Goal: Transaction & Acquisition: Purchase product/service

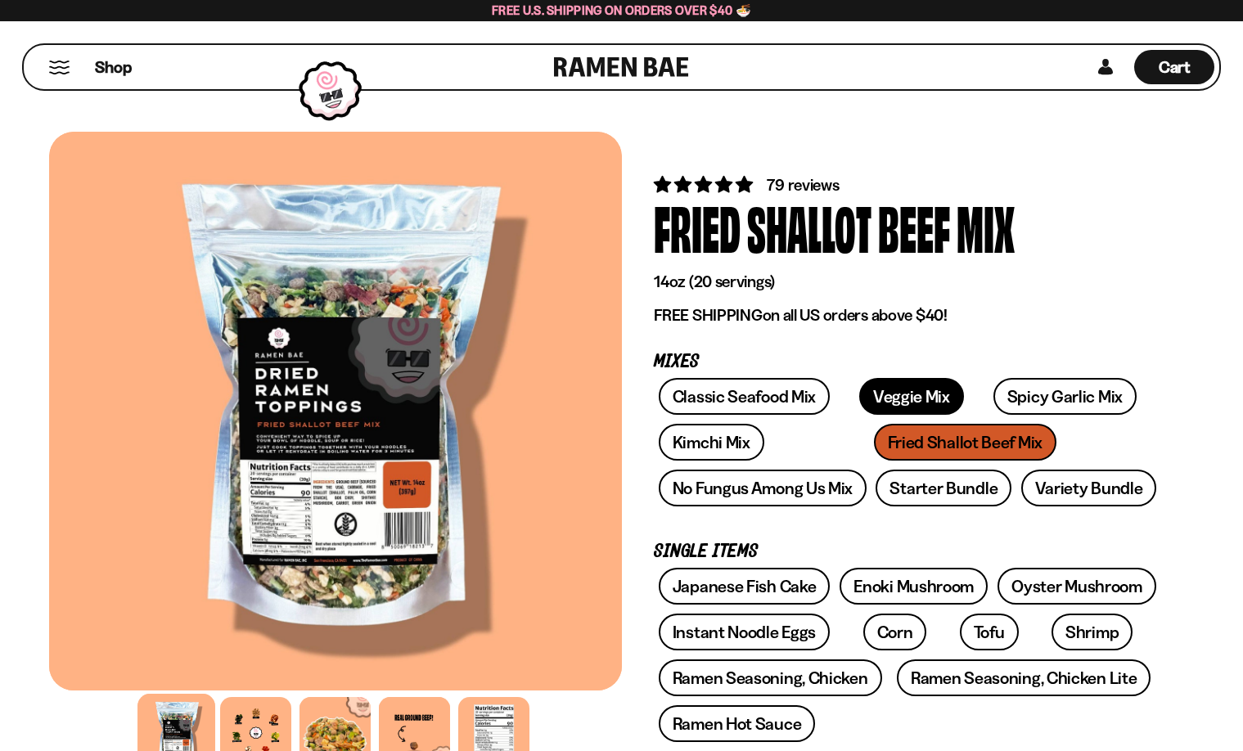
click at [888, 402] on link "Veggie Mix" at bounding box center [911, 396] width 105 height 37
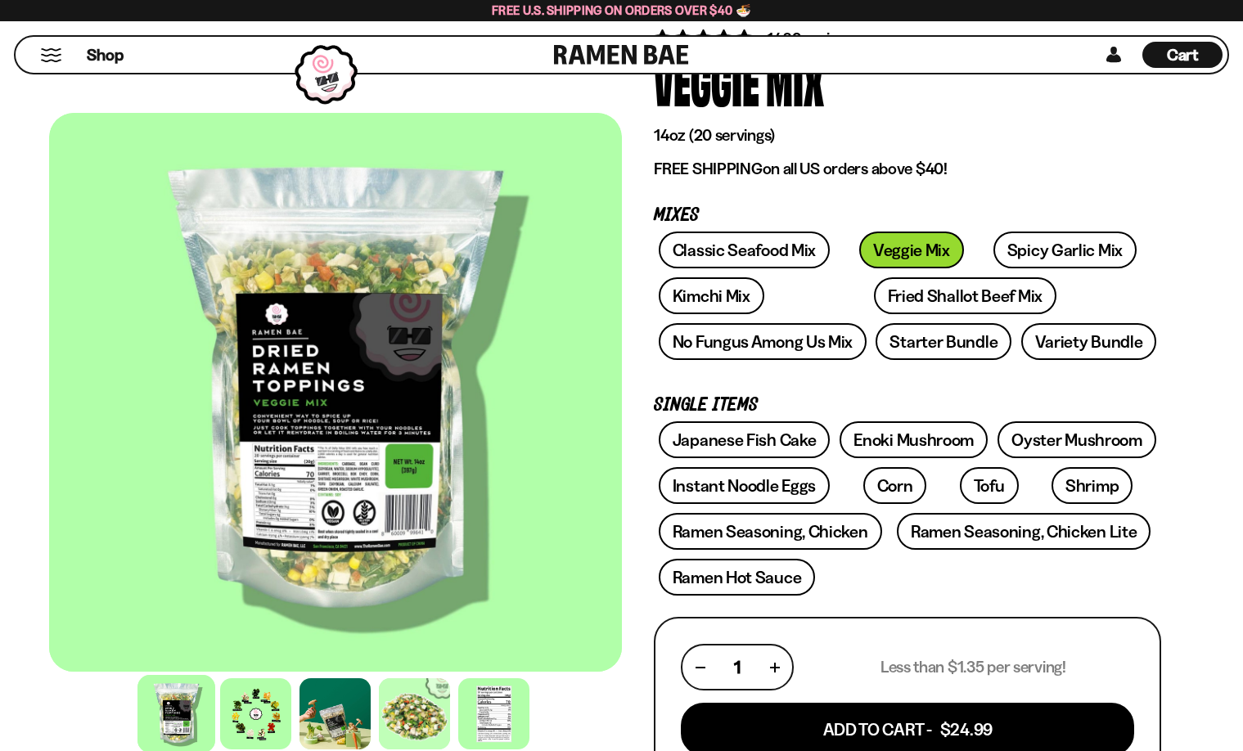
scroll to position [95, 0]
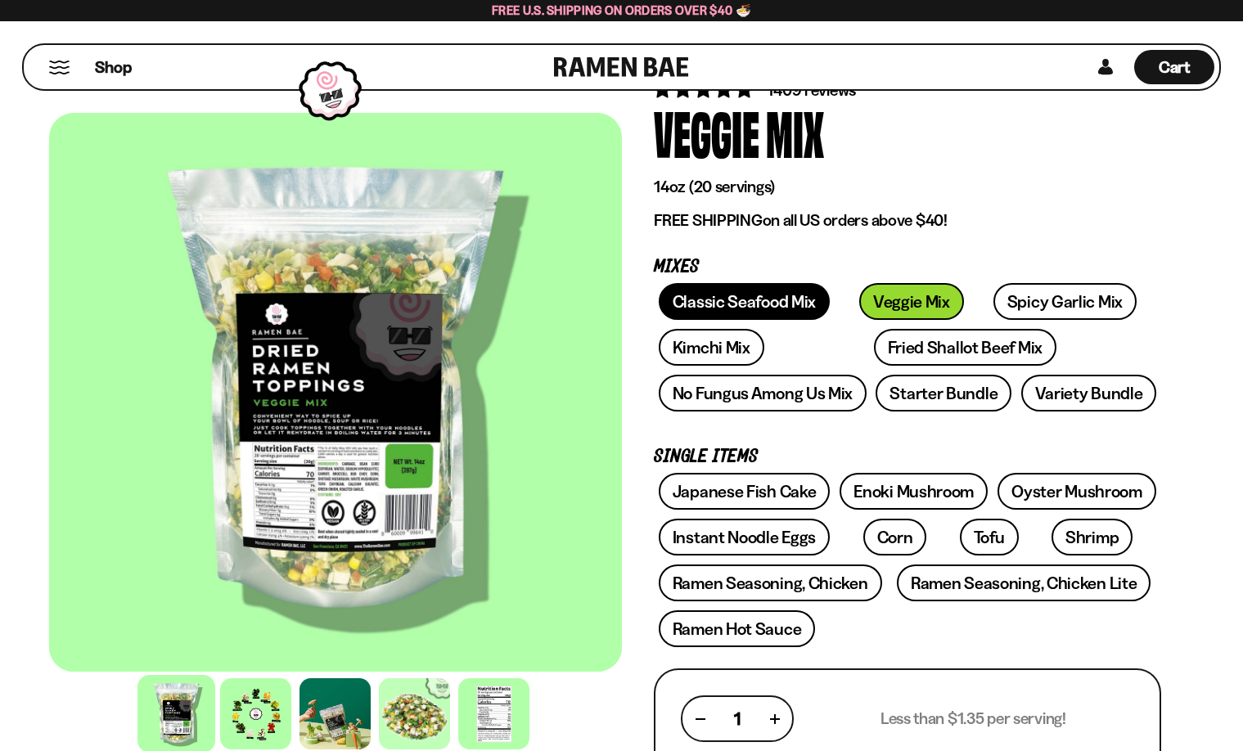
click at [743, 304] on link "Classic Seafood Mix" at bounding box center [744, 301] width 171 height 37
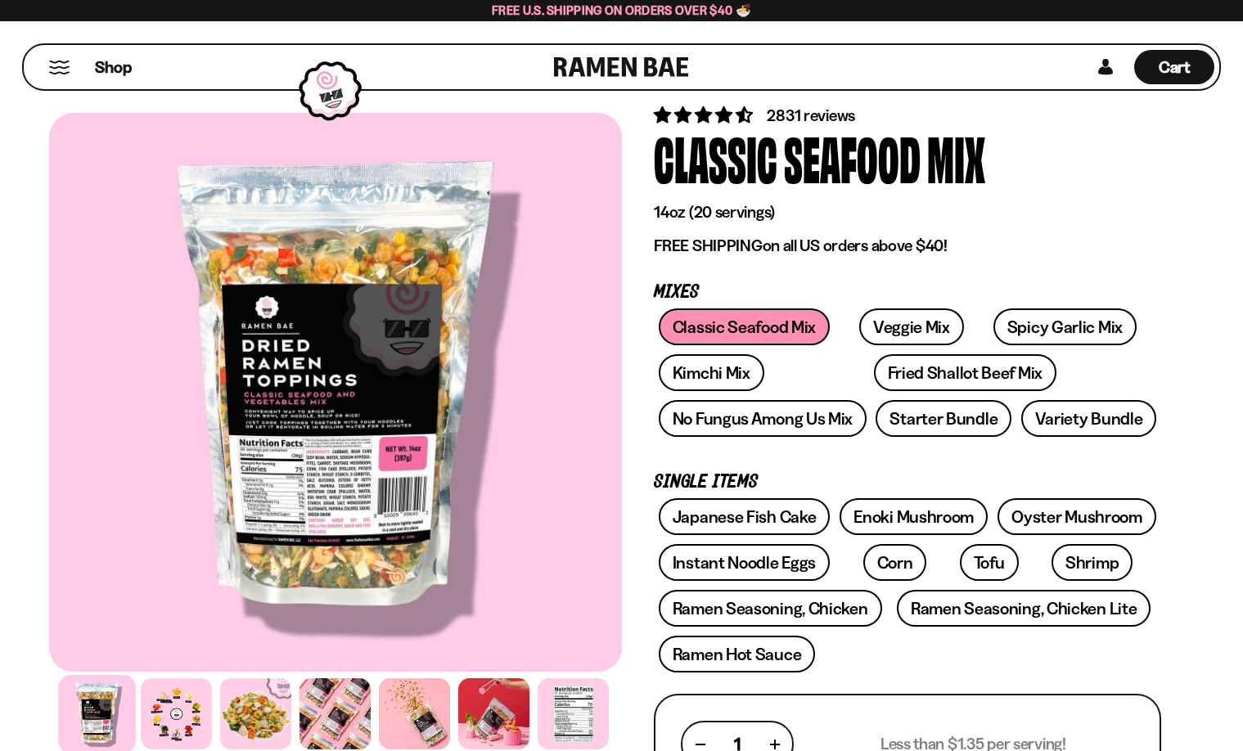
scroll to position [59, 0]
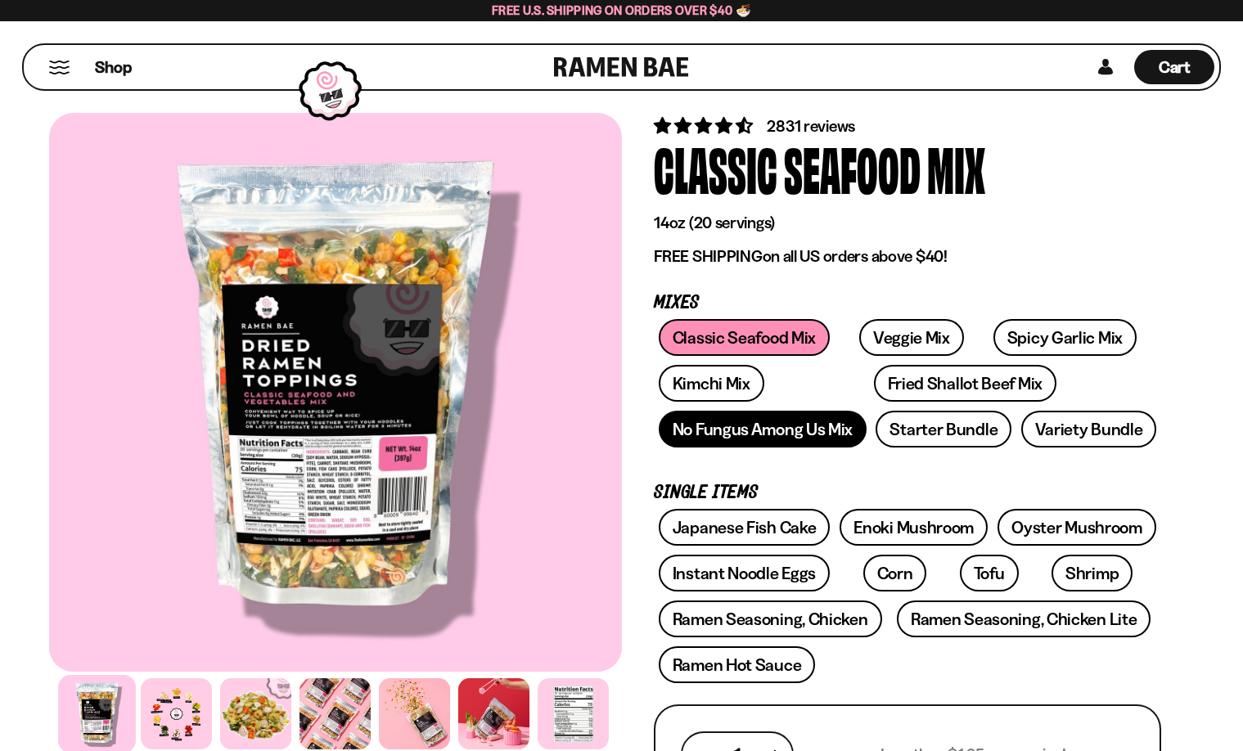
click at [760, 435] on link "No Fungus Among Us Mix" at bounding box center [763, 429] width 208 height 37
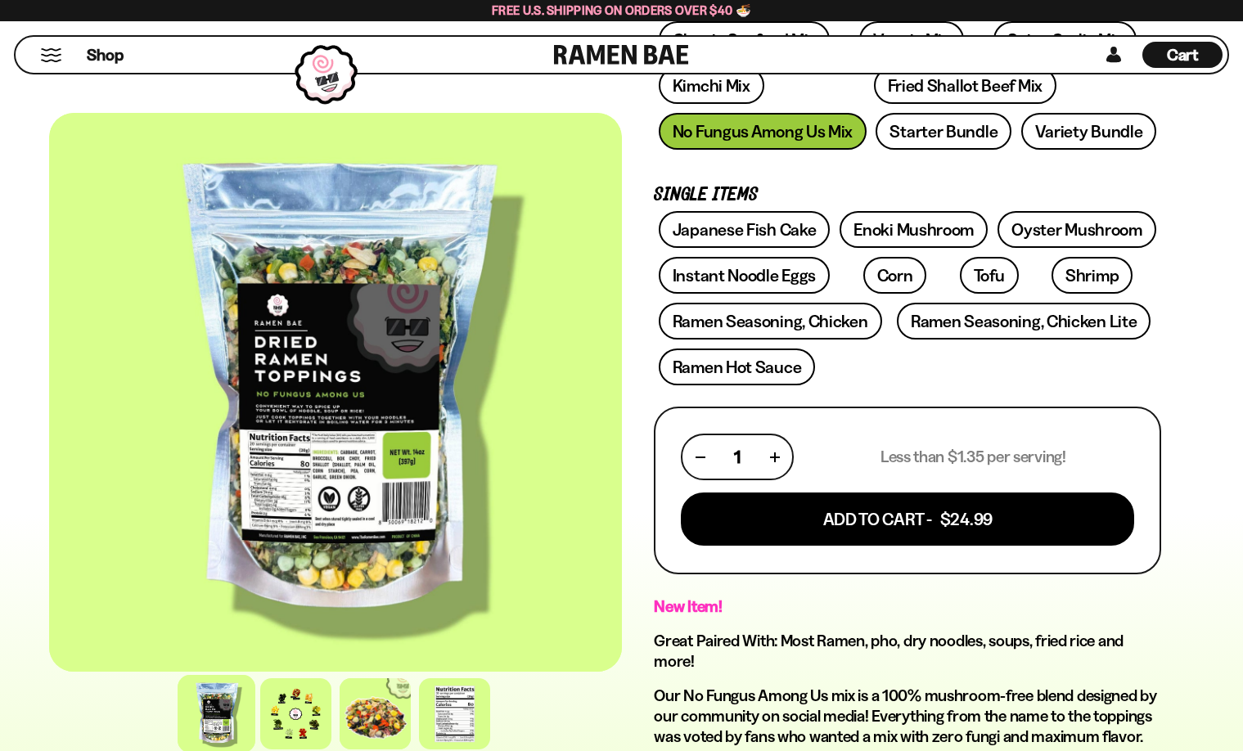
scroll to position [189, 0]
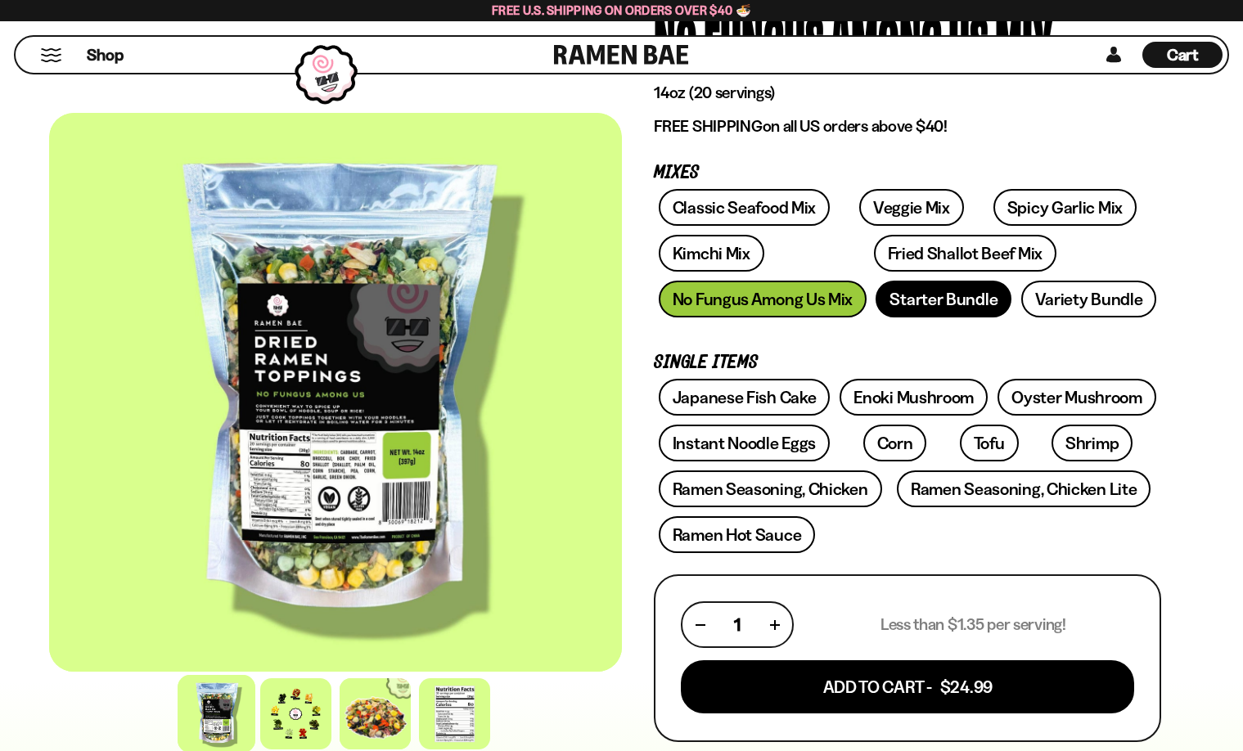
click at [940, 306] on link "Starter Bundle" at bounding box center [944, 299] width 136 height 37
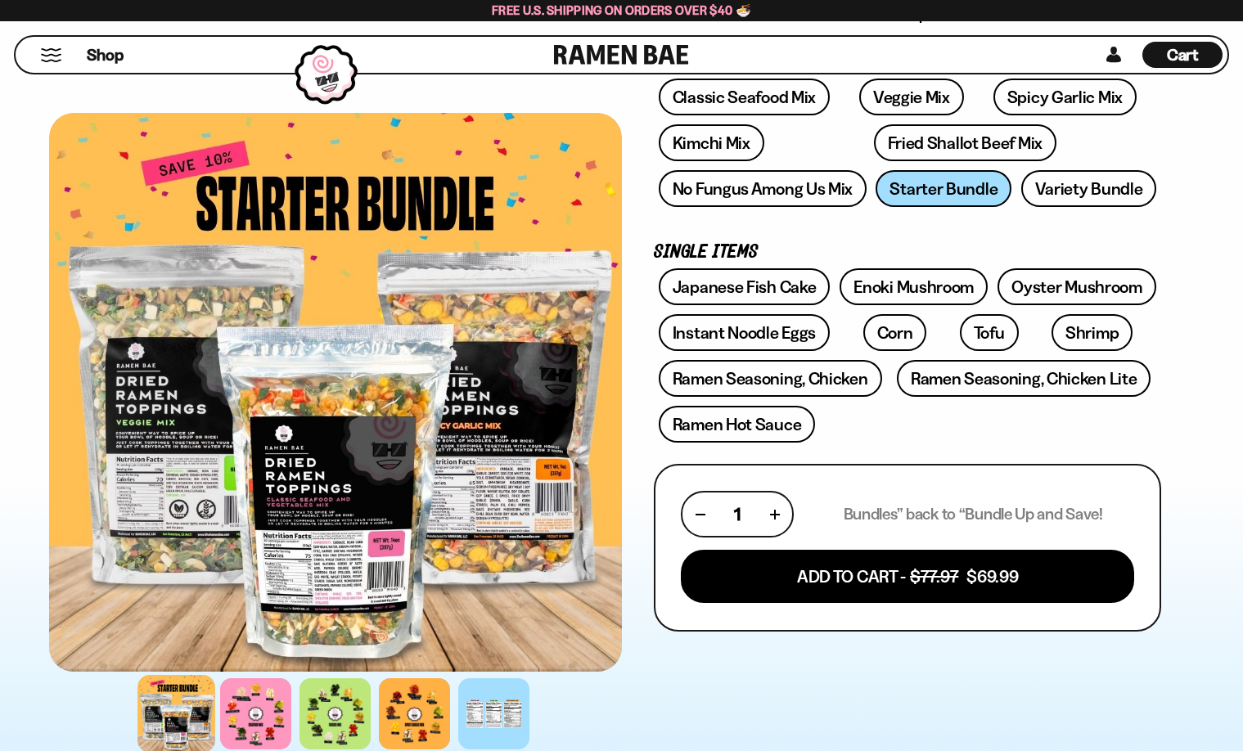
scroll to position [210, 0]
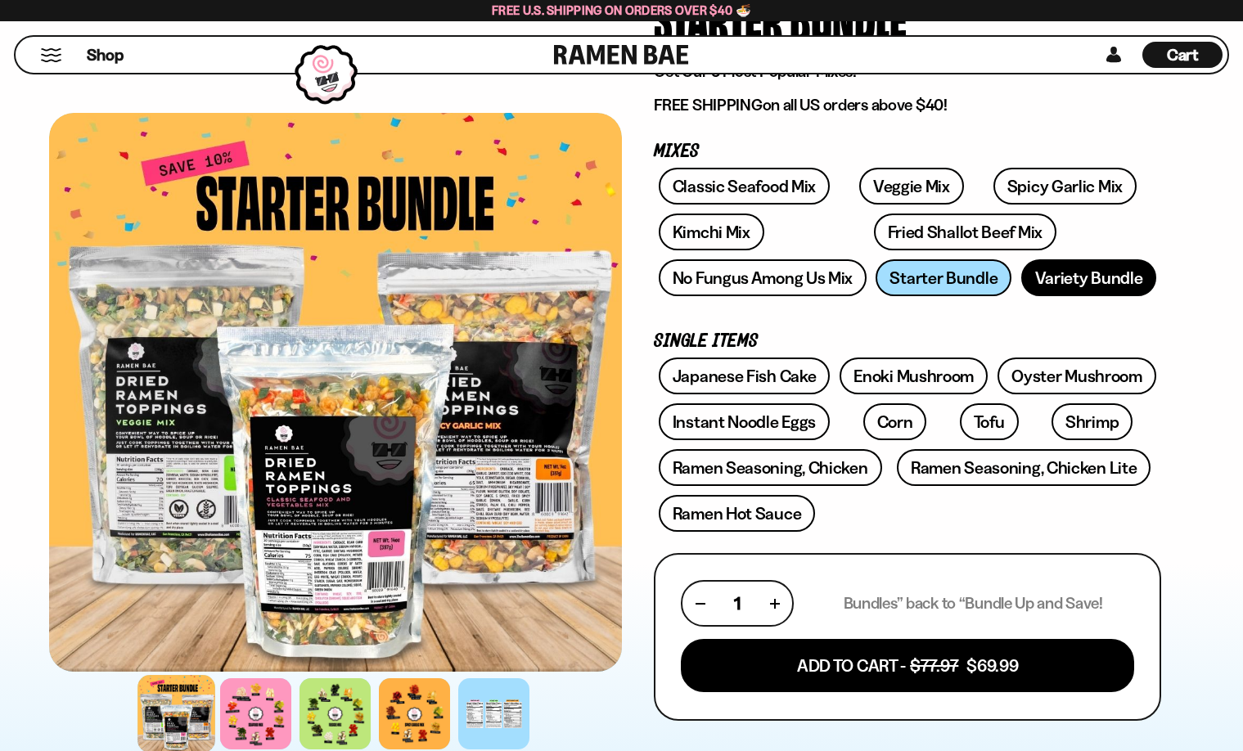
click at [1065, 281] on link "Variety Bundle" at bounding box center [1089, 277] width 136 height 37
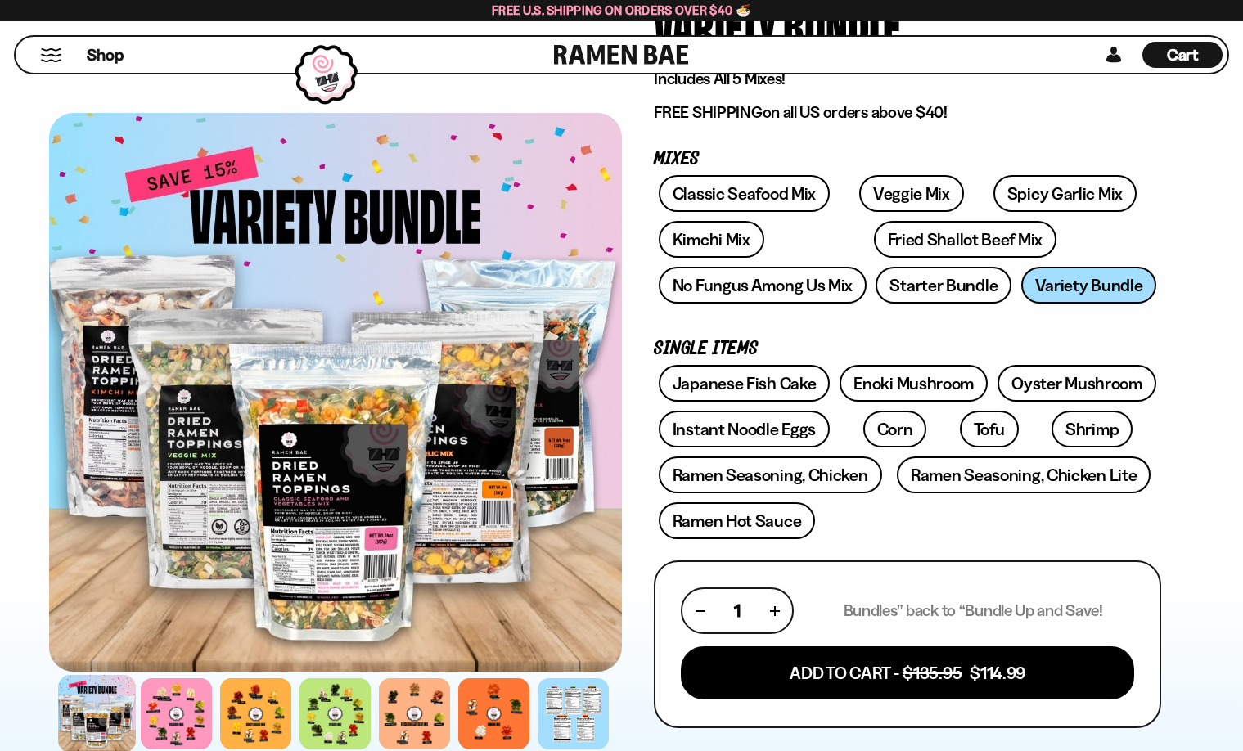
scroll to position [202, 0]
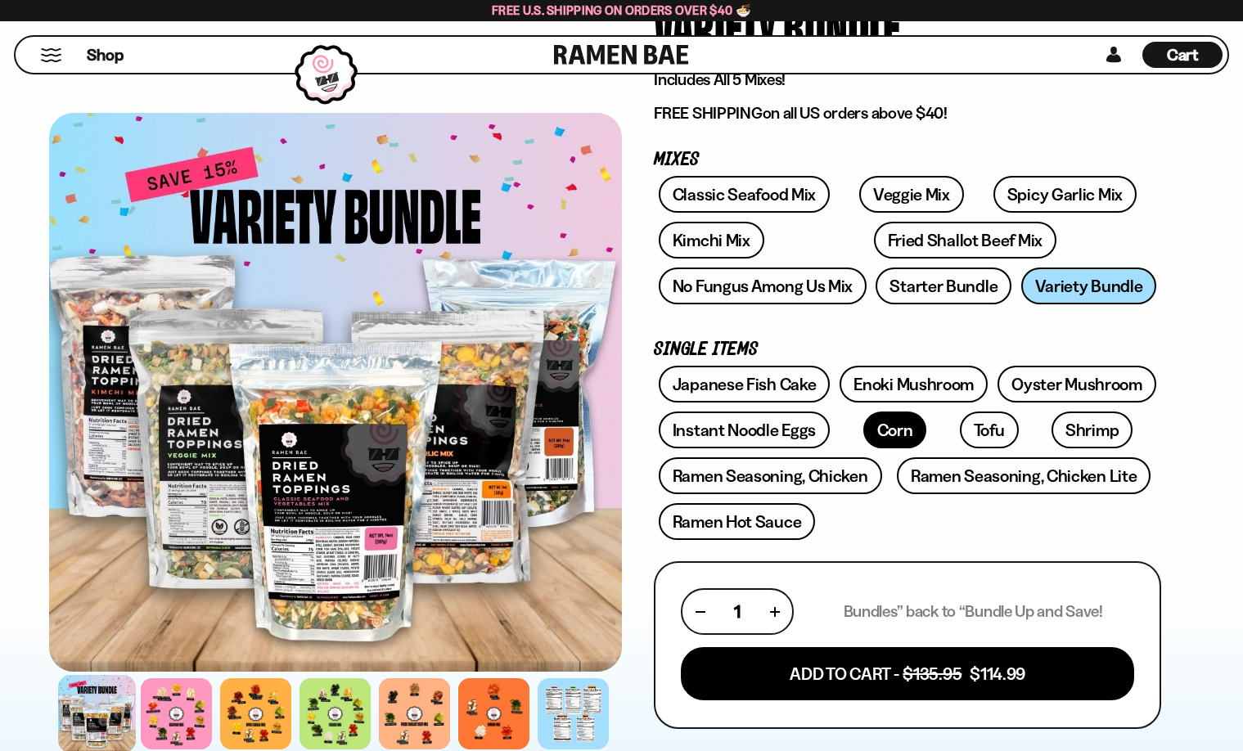
click at [869, 436] on link "Corn" at bounding box center [895, 430] width 64 height 37
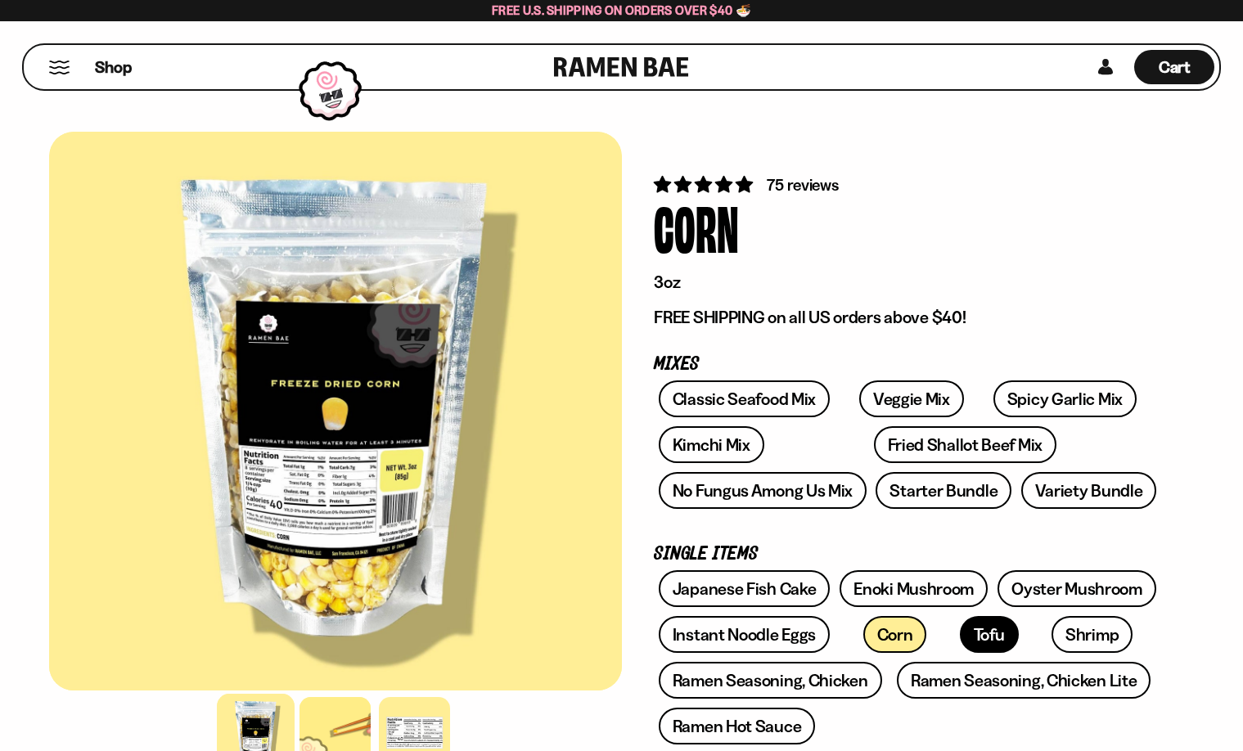
click at [960, 643] on link "Tofu" at bounding box center [989, 634] width 59 height 37
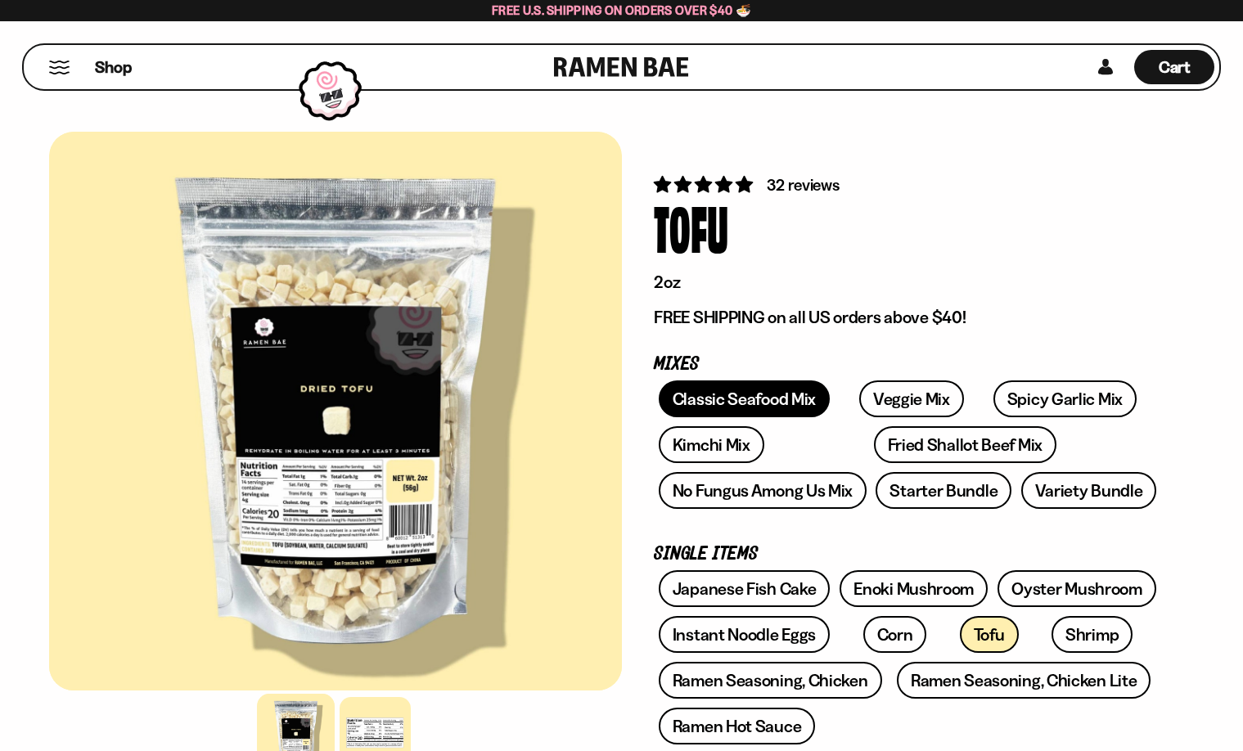
click at [726, 402] on link "Classic Seafood Mix" at bounding box center [744, 399] width 171 height 37
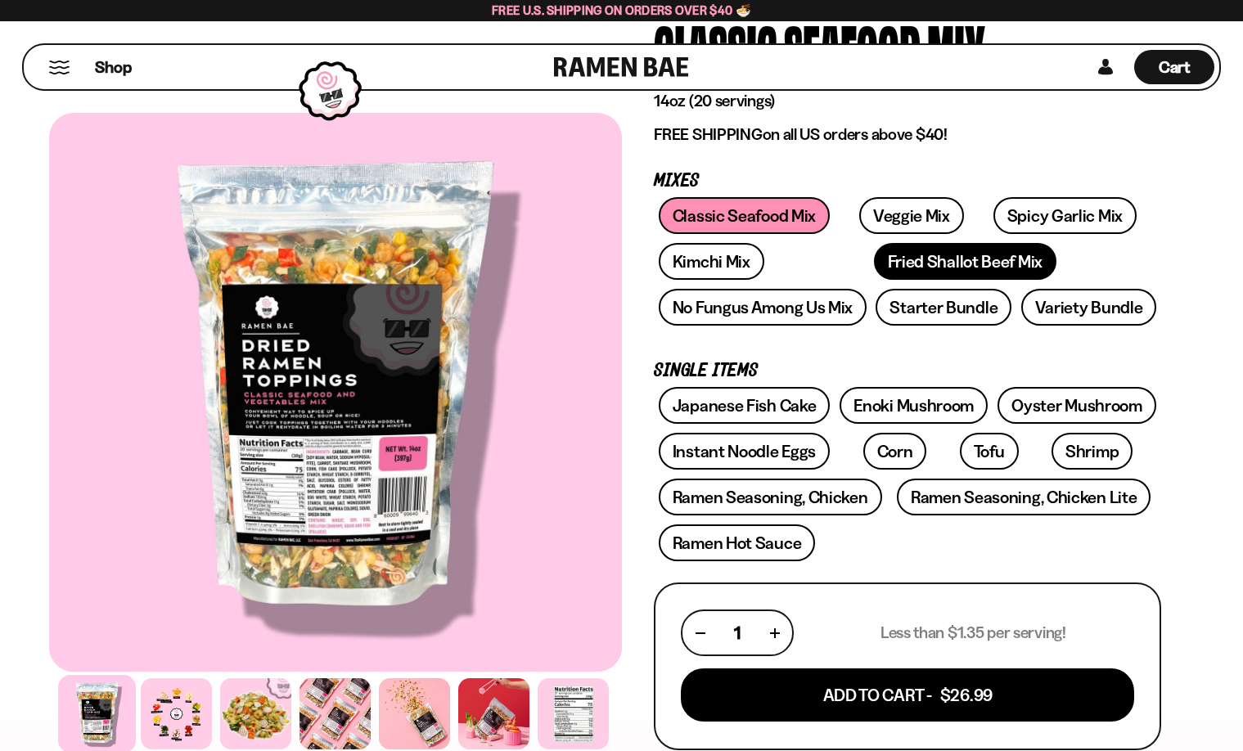
scroll to position [184, 0]
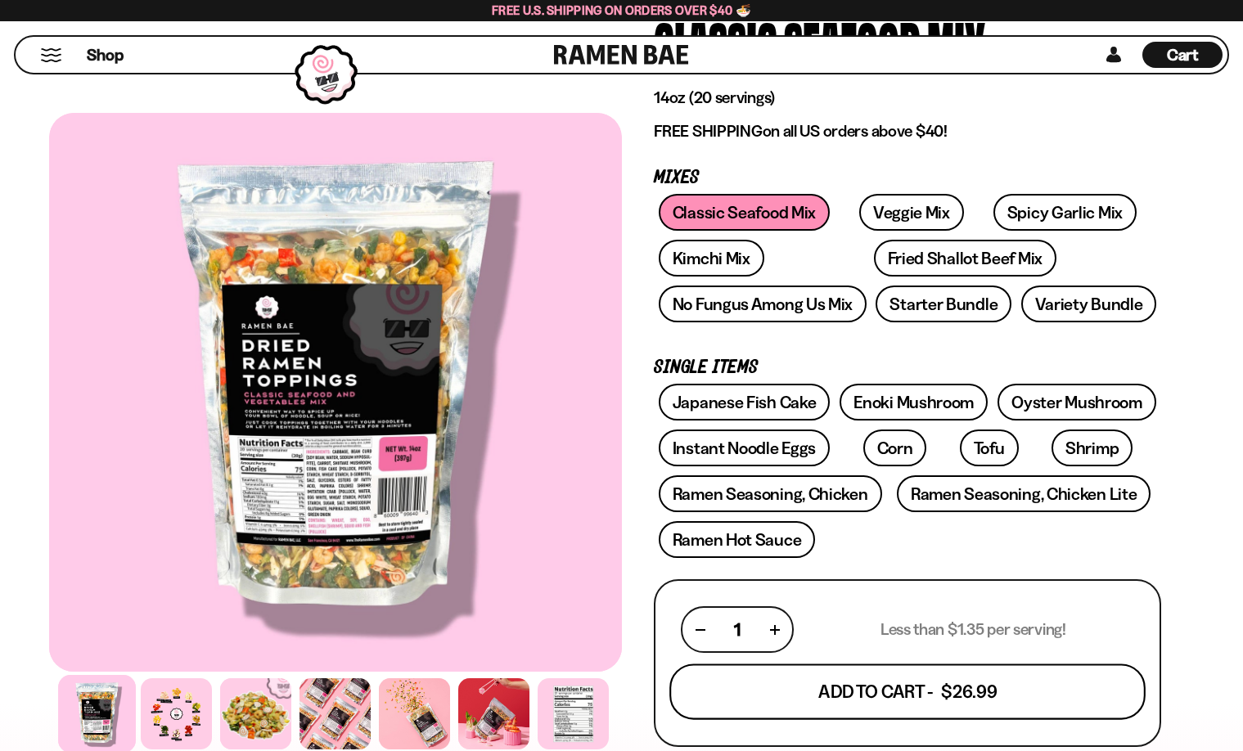
click at [885, 697] on button "Add To Cart - $26.99" at bounding box center [908, 693] width 476 height 56
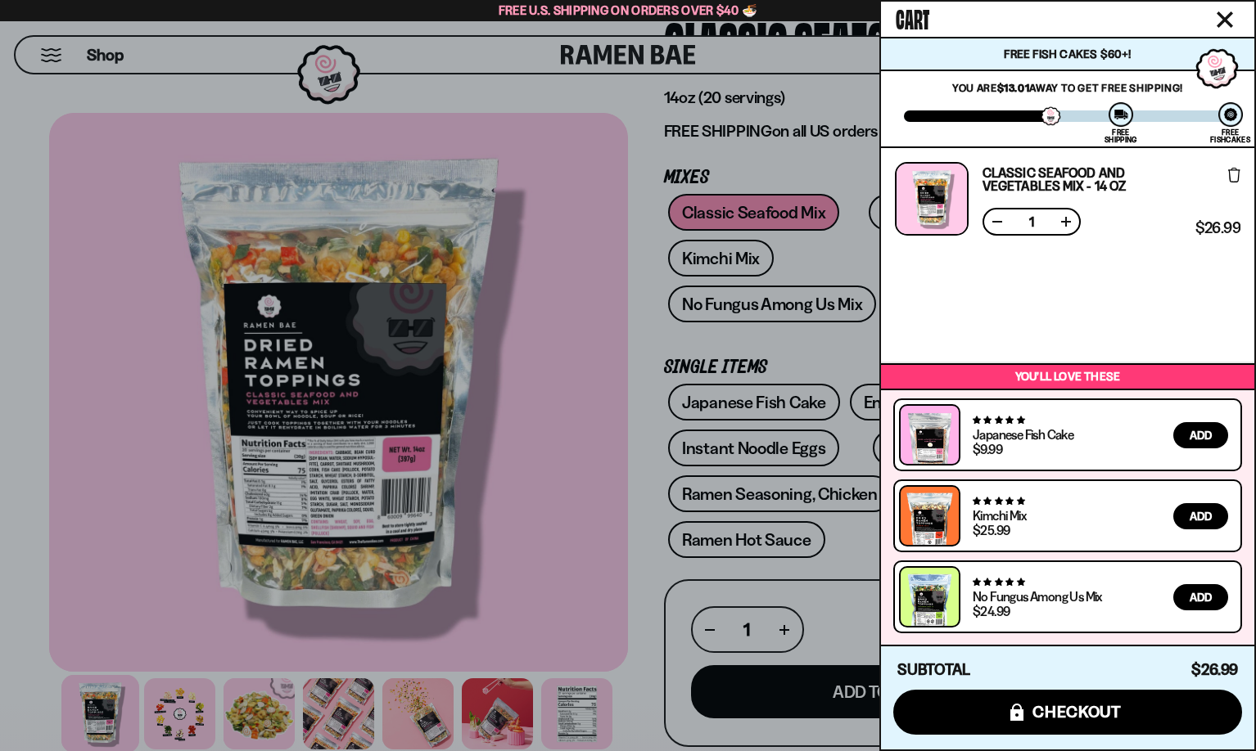
click at [563, 234] on div at bounding box center [628, 375] width 1256 height 751
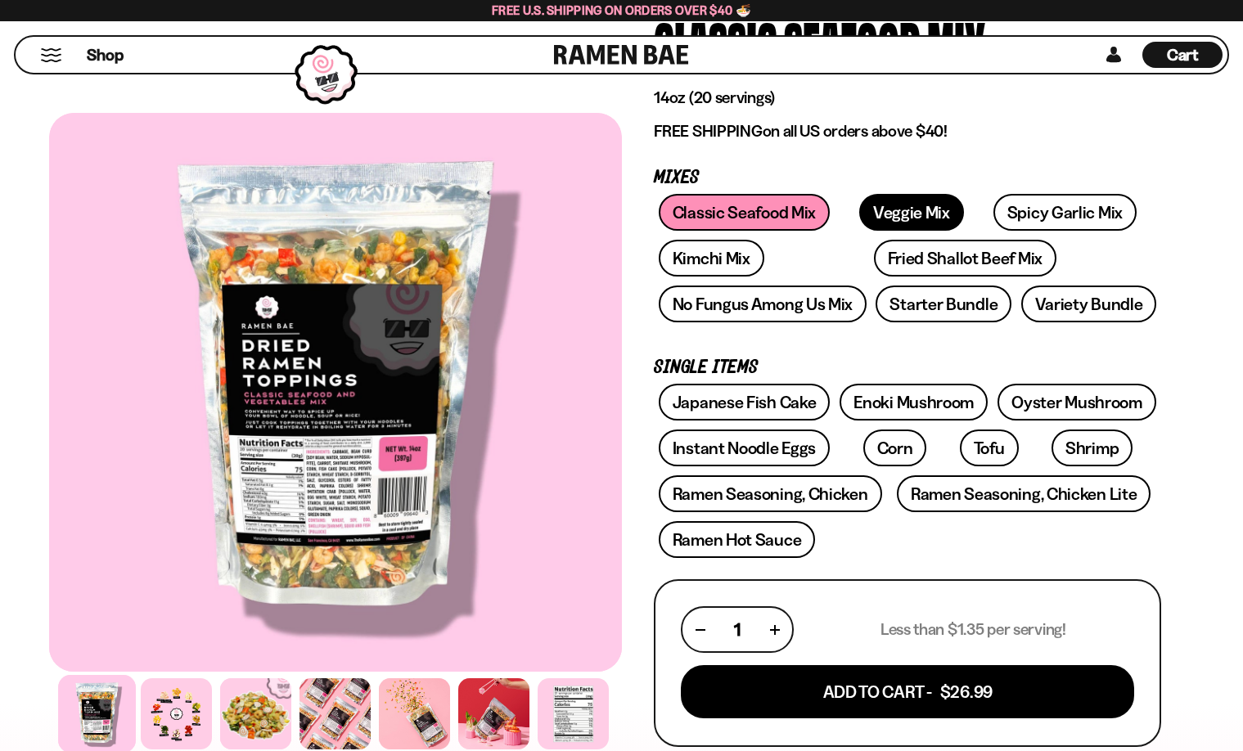
click at [874, 213] on link "Veggie Mix" at bounding box center [911, 212] width 105 height 37
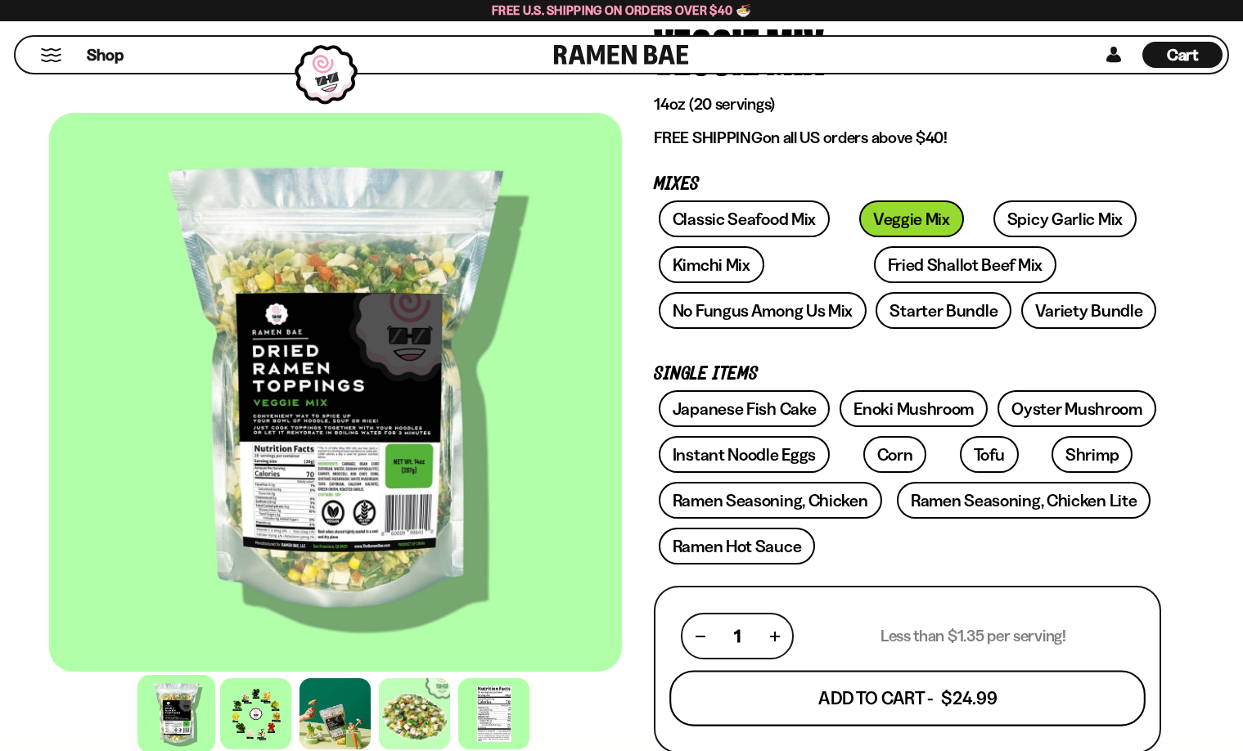
scroll to position [182, 0]
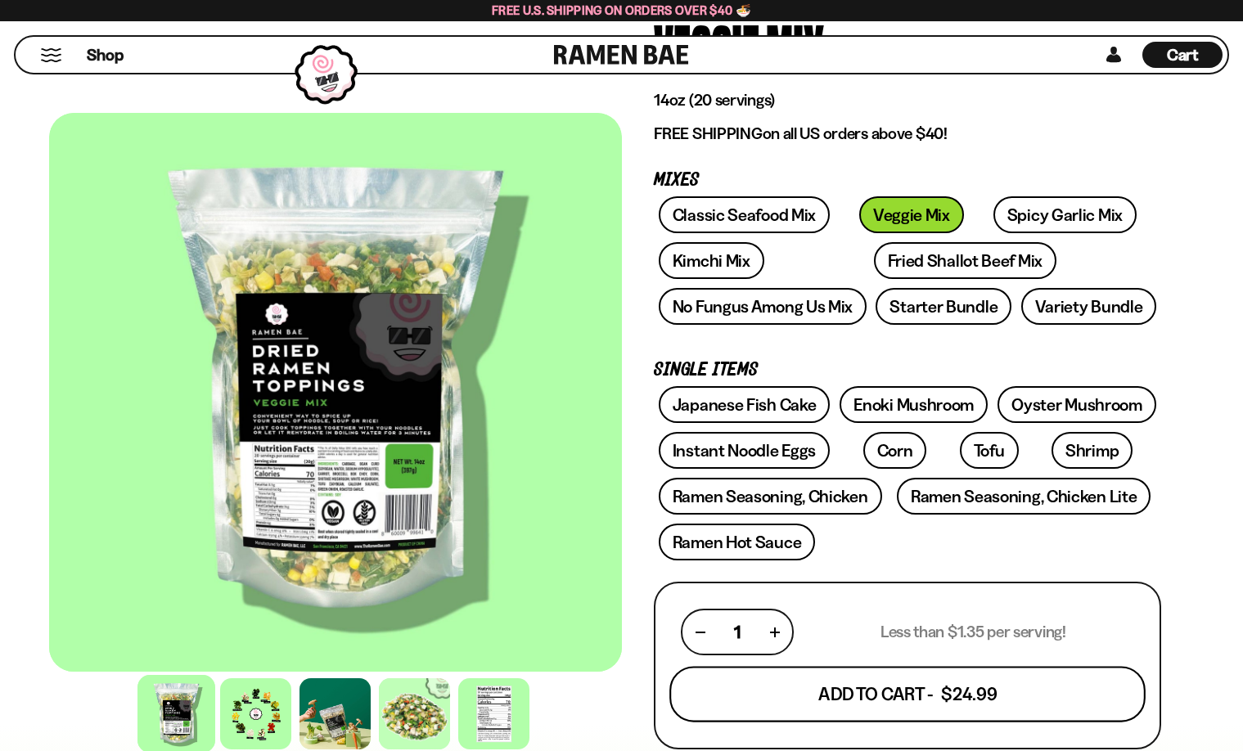
click at [883, 690] on button "Add To Cart - $24.99" at bounding box center [908, 695] width 476 height 56
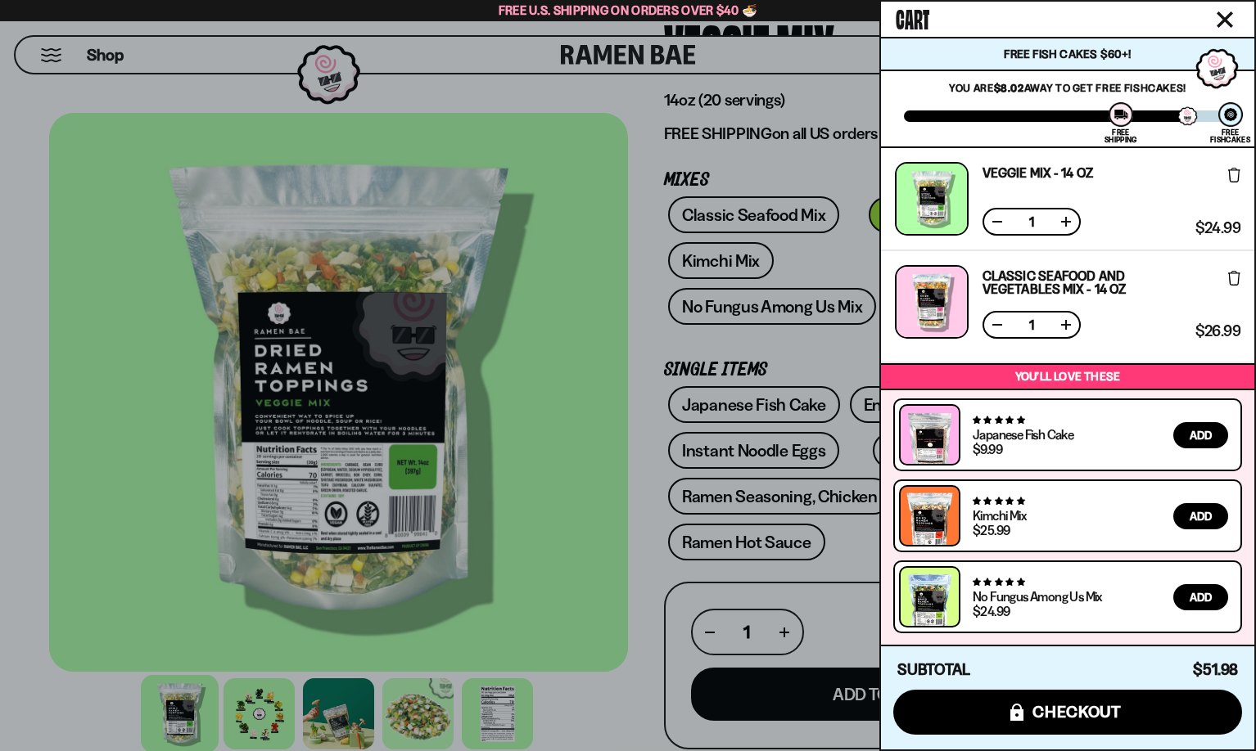
click at [579, 319] on div at bounding box center [628, 375] width 1256 height 751
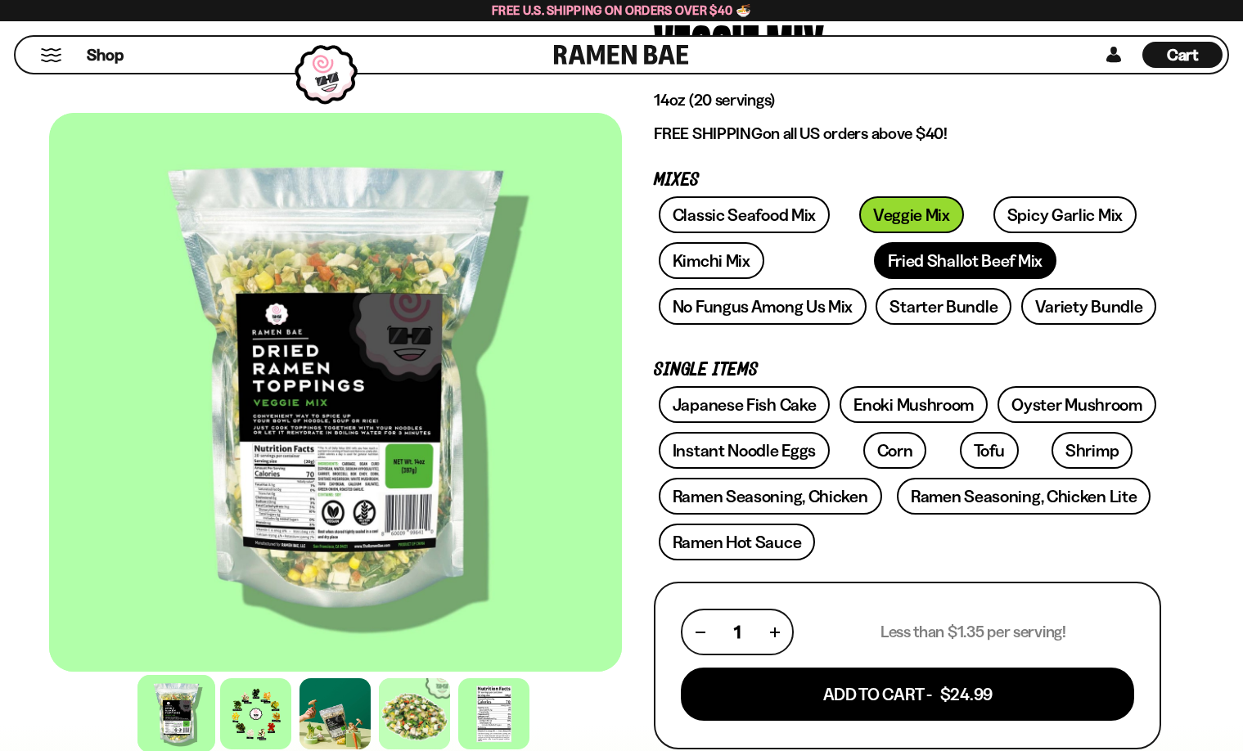
click at [874, 264] on link "Fried Shallot Beef Mix" at bounding box center [965, 260] width 183 height 37
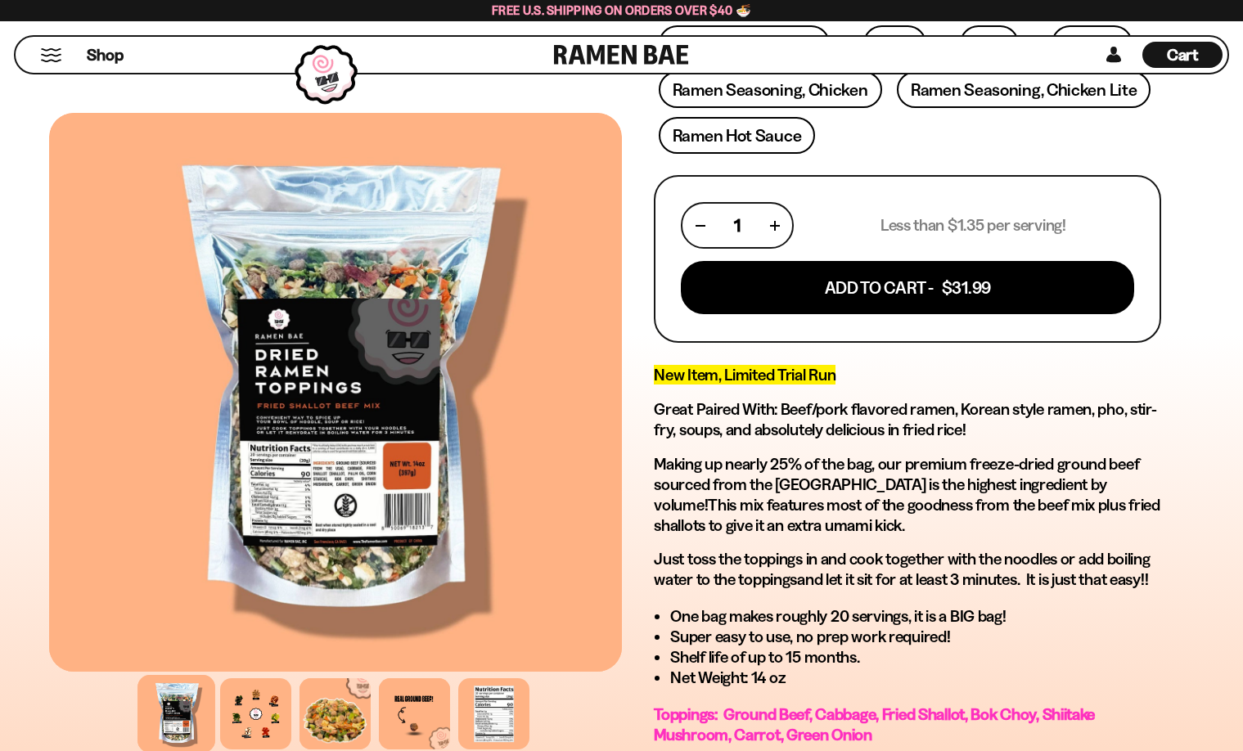
scroll to position [592, 0]
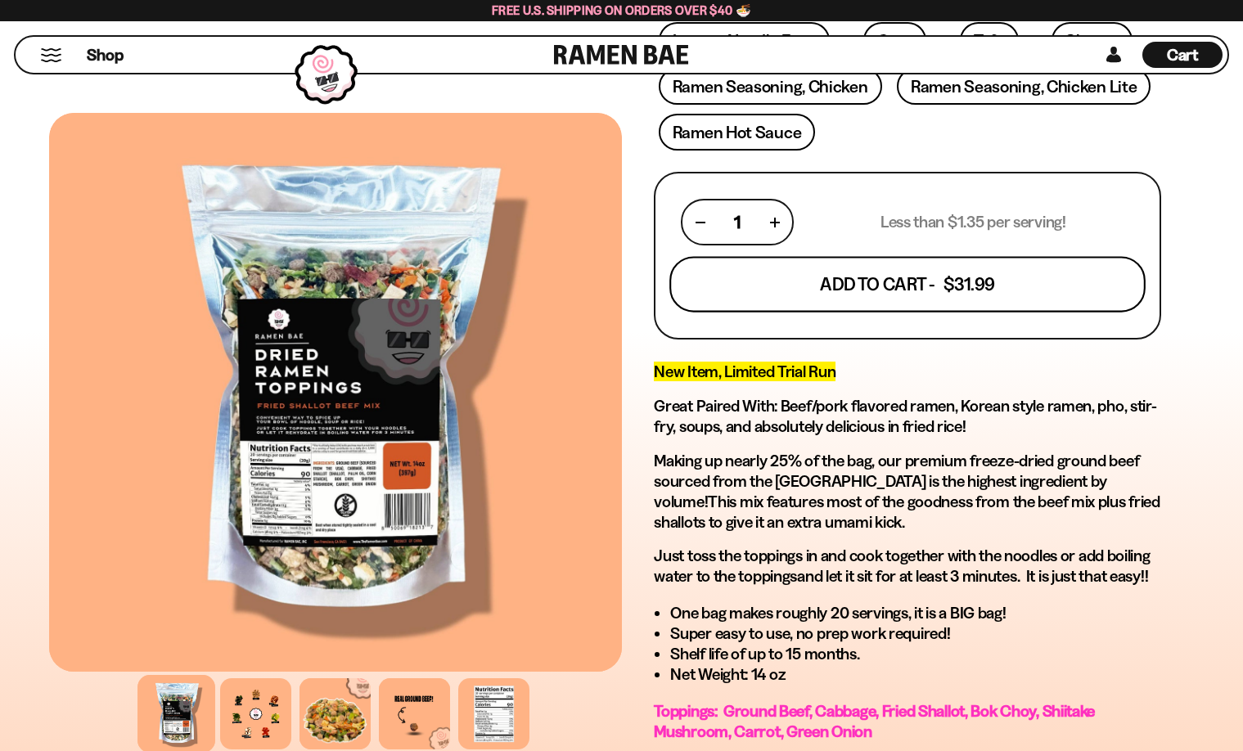
click at [840, 288] on button "Add To Cart - $31.99" at bounding box center [908, 285] width 476 height 56
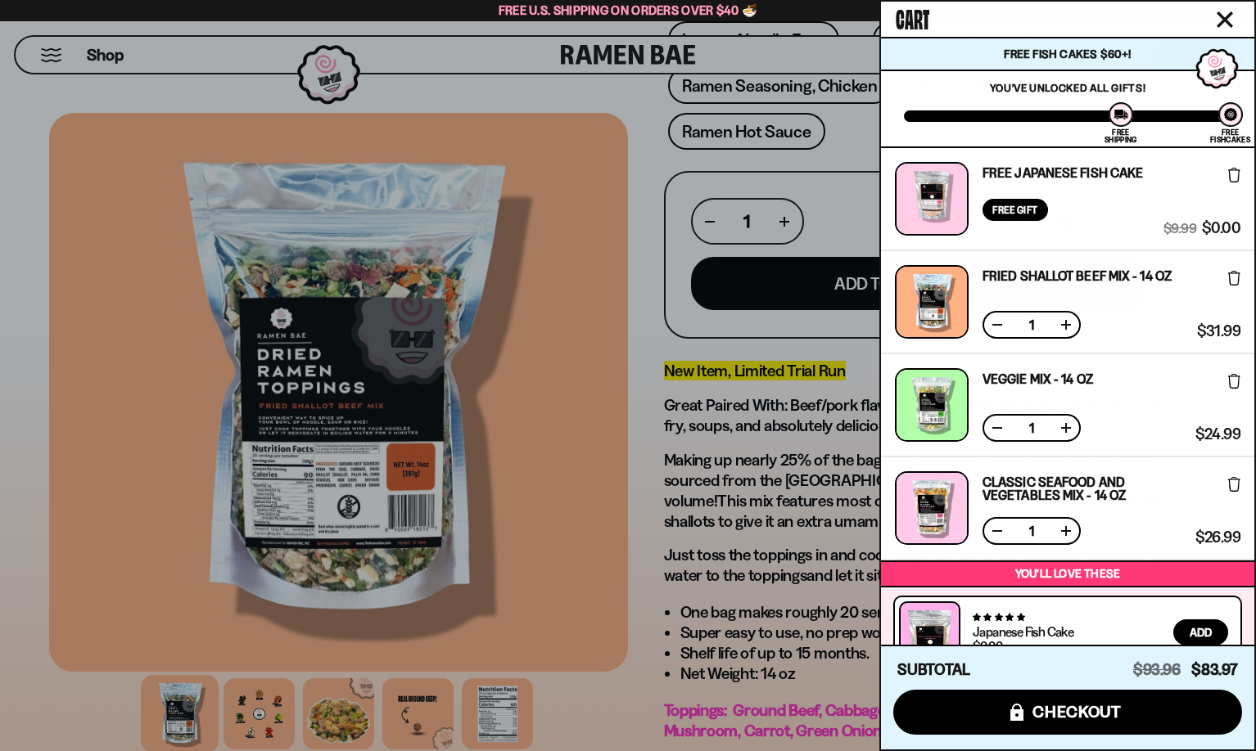
click at [571, 358] on div at bounding box center [628, 375] width 1256 height 751
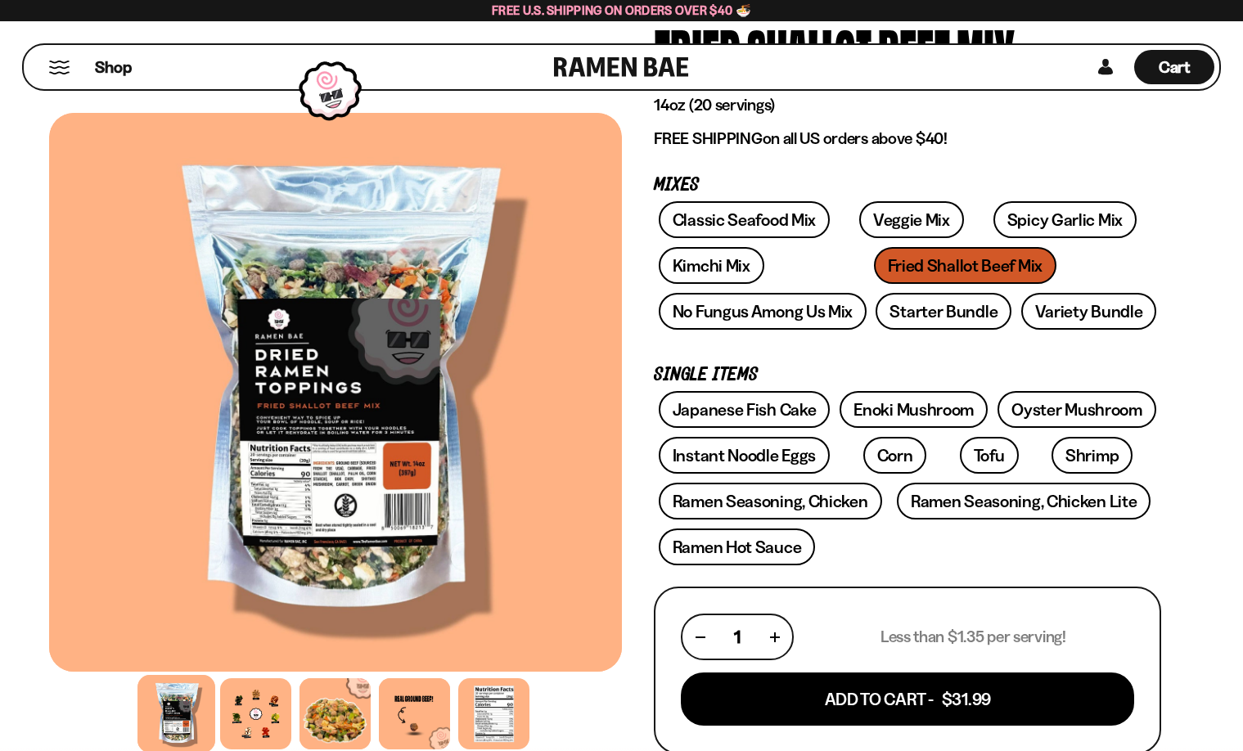
scroll to position [184, 0]
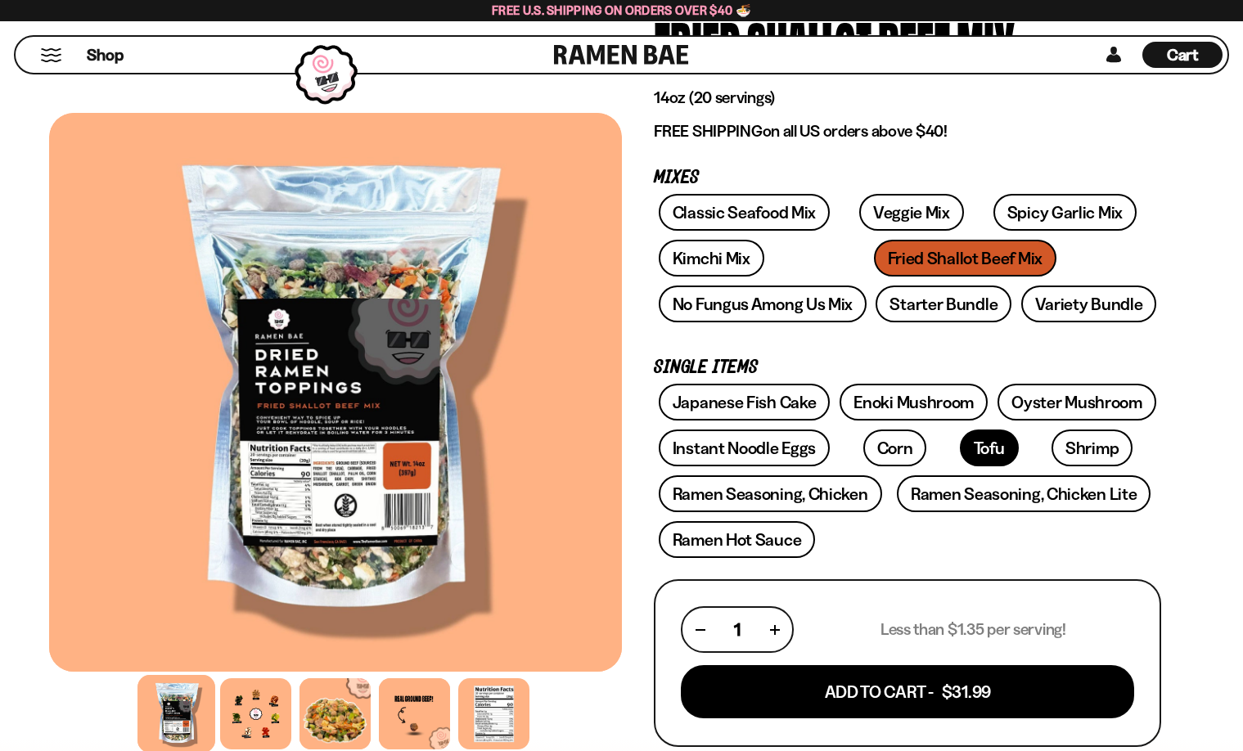
click at [960, 451] on link "Tofu" at bounding box center [989, 448] width 59 height 37
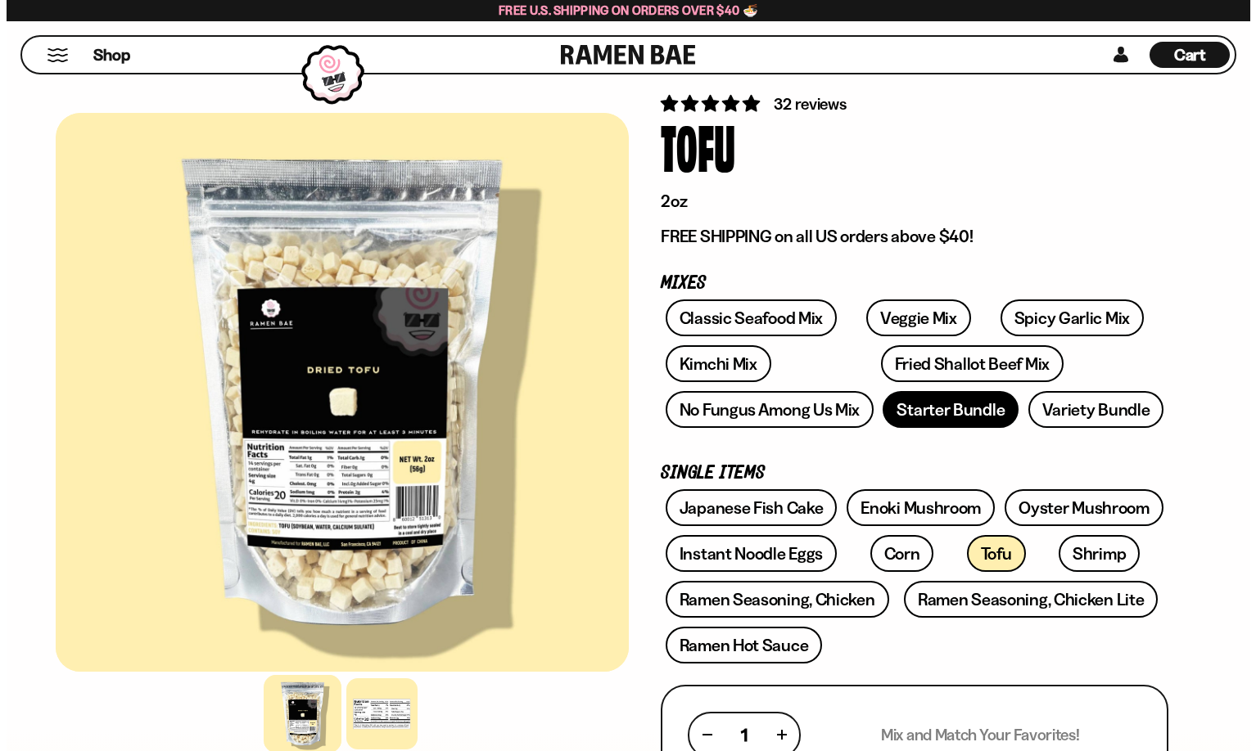
scroll to position [266, 0]
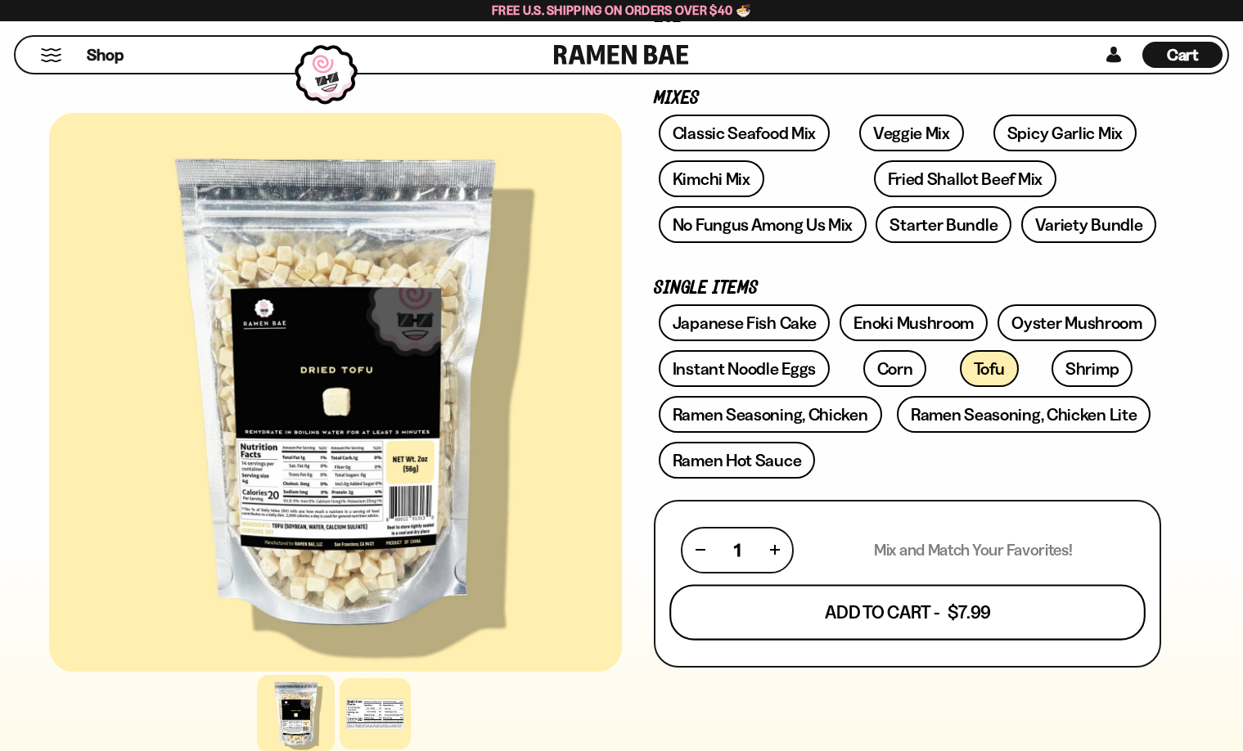
click at [899, 612] on button "Add To Cart - $7.99" at bounding box center [908, 612] width 476 height 56
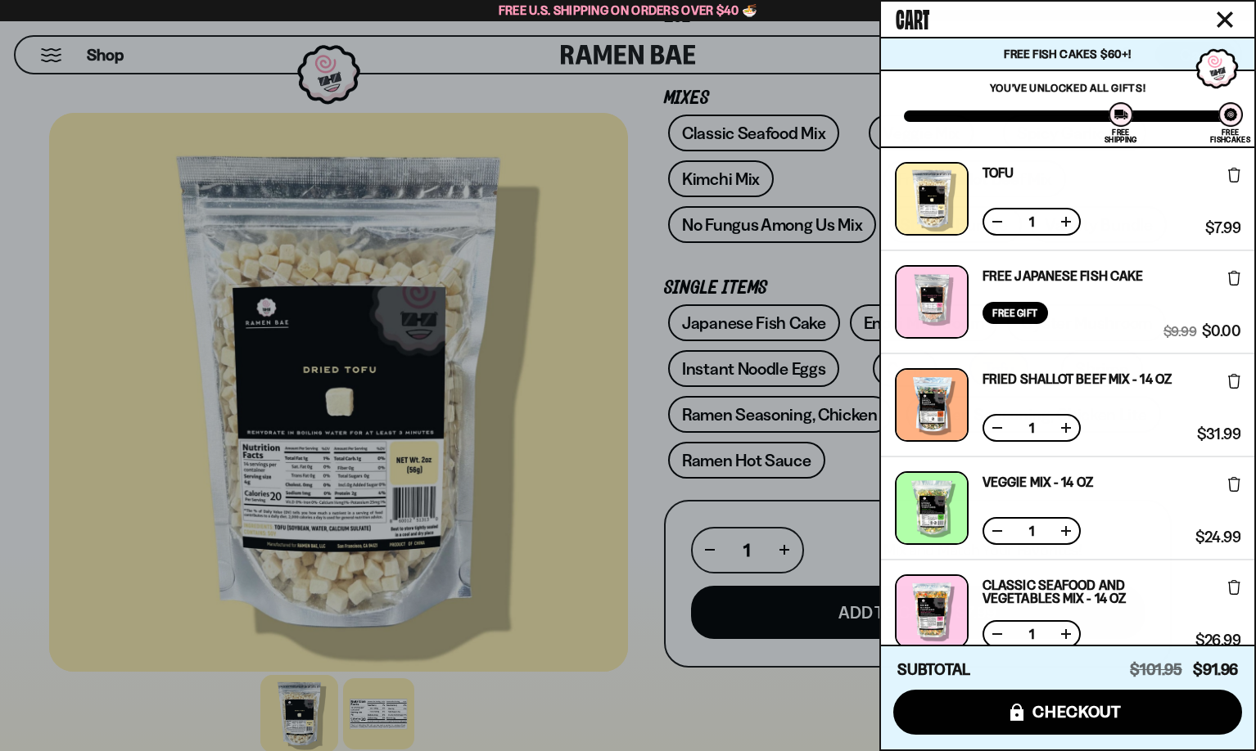
click at [559, 446] on div at bounding box center [628, 375] width 1256 height 751
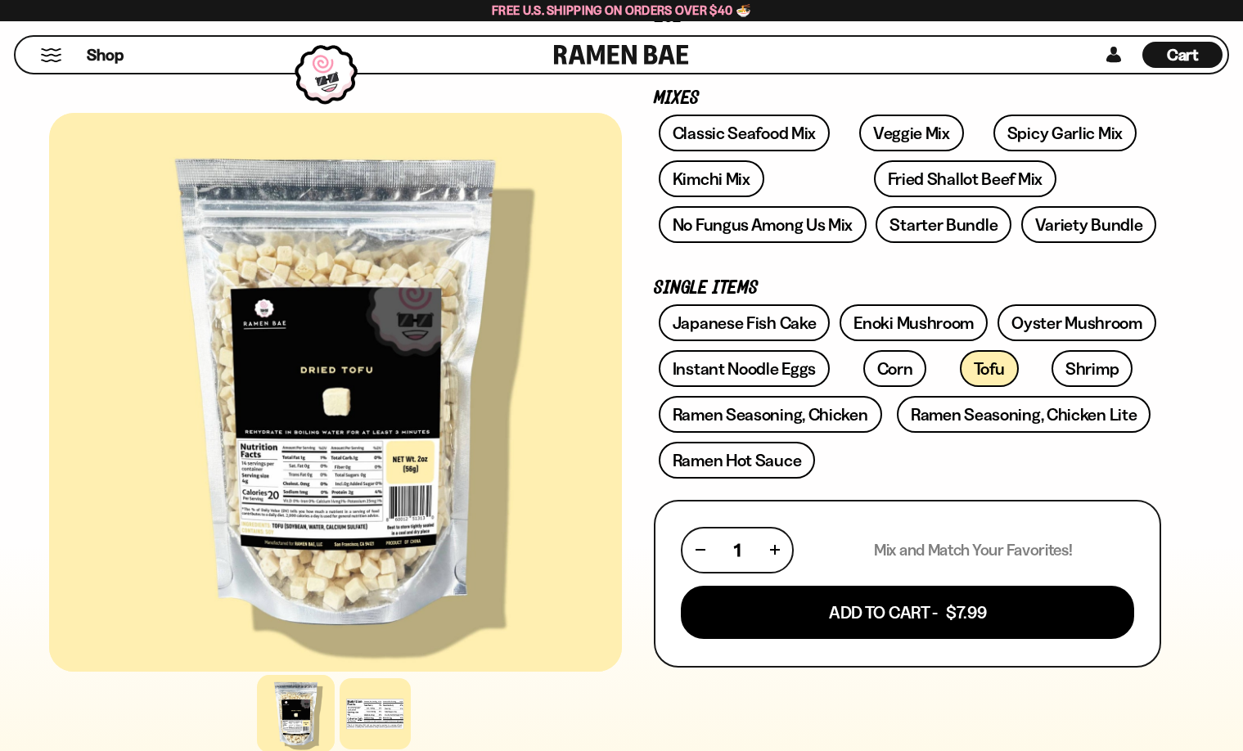
click at [1182, 56] on span "Cart" at bounding box center [1183, 55] width 32 height 20
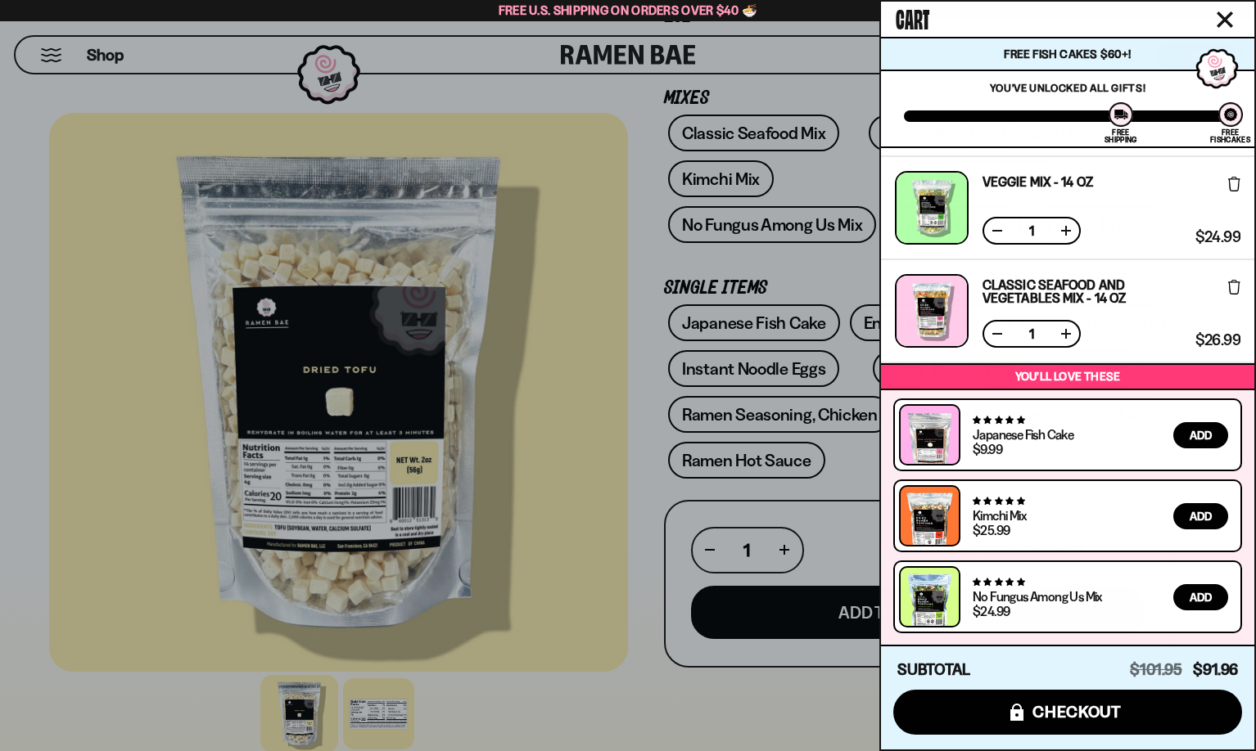
scroll to position [294, 0]
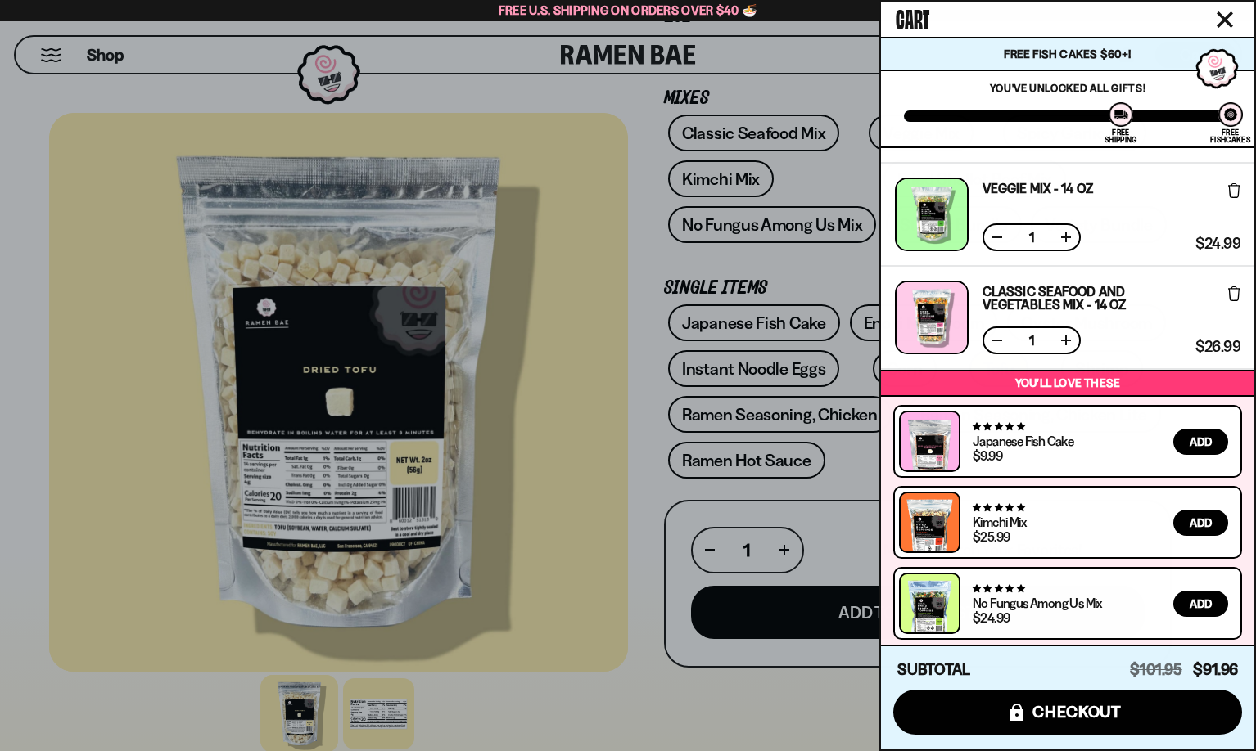
click at [1190, 608] on span "Add" at bounding box center [1200, 603] width 22 height 11
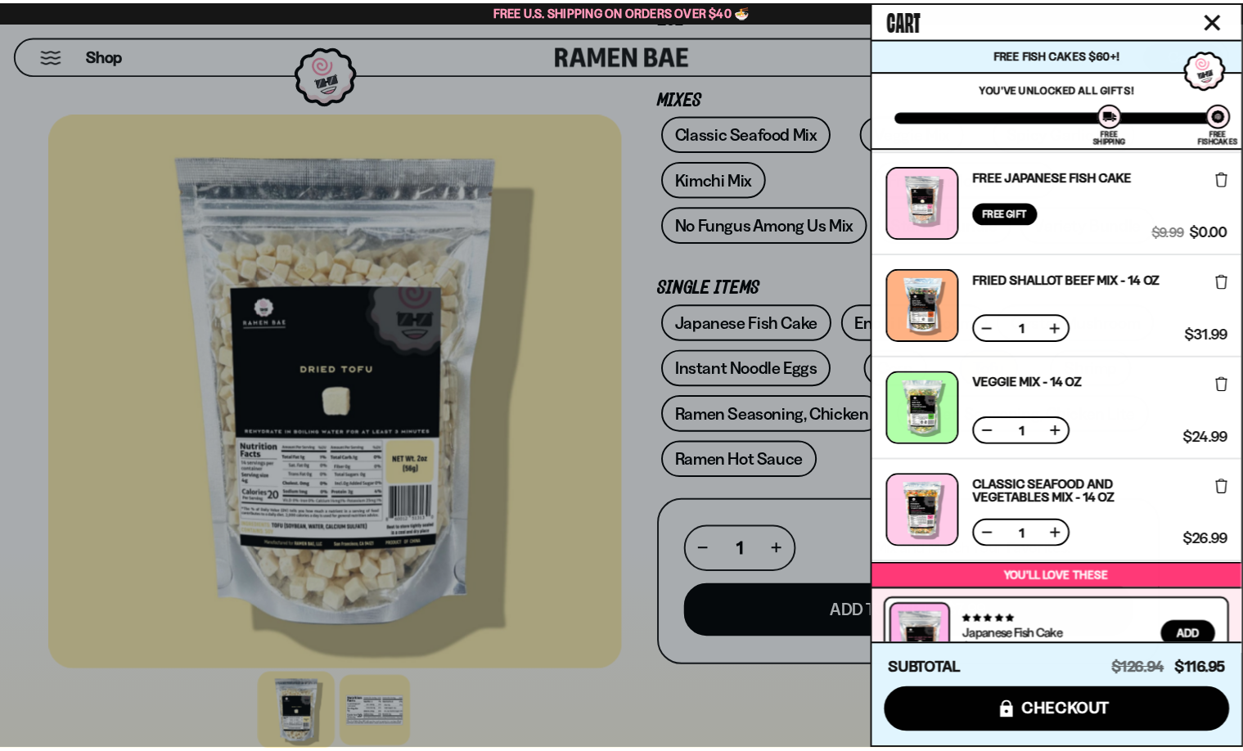
scroll to position [0, 0]
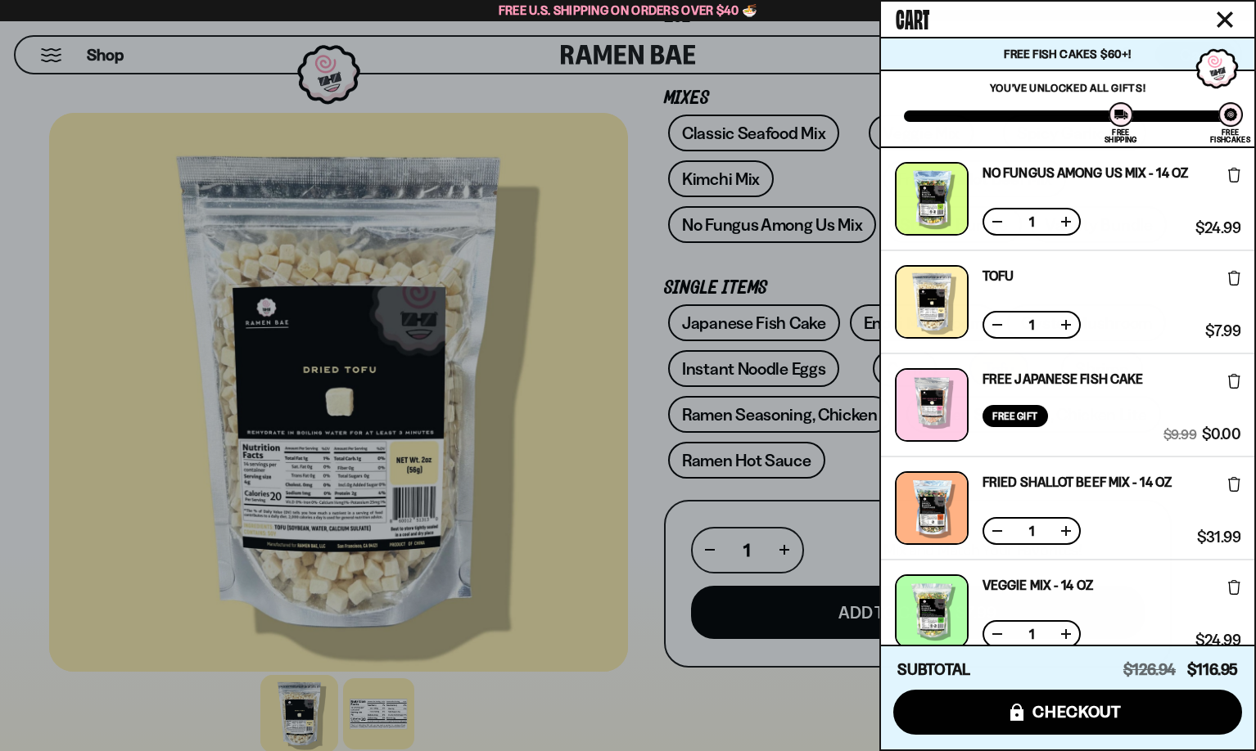
click at [595, 376] on div at bounding box center [628, 375] width 1256 height 751
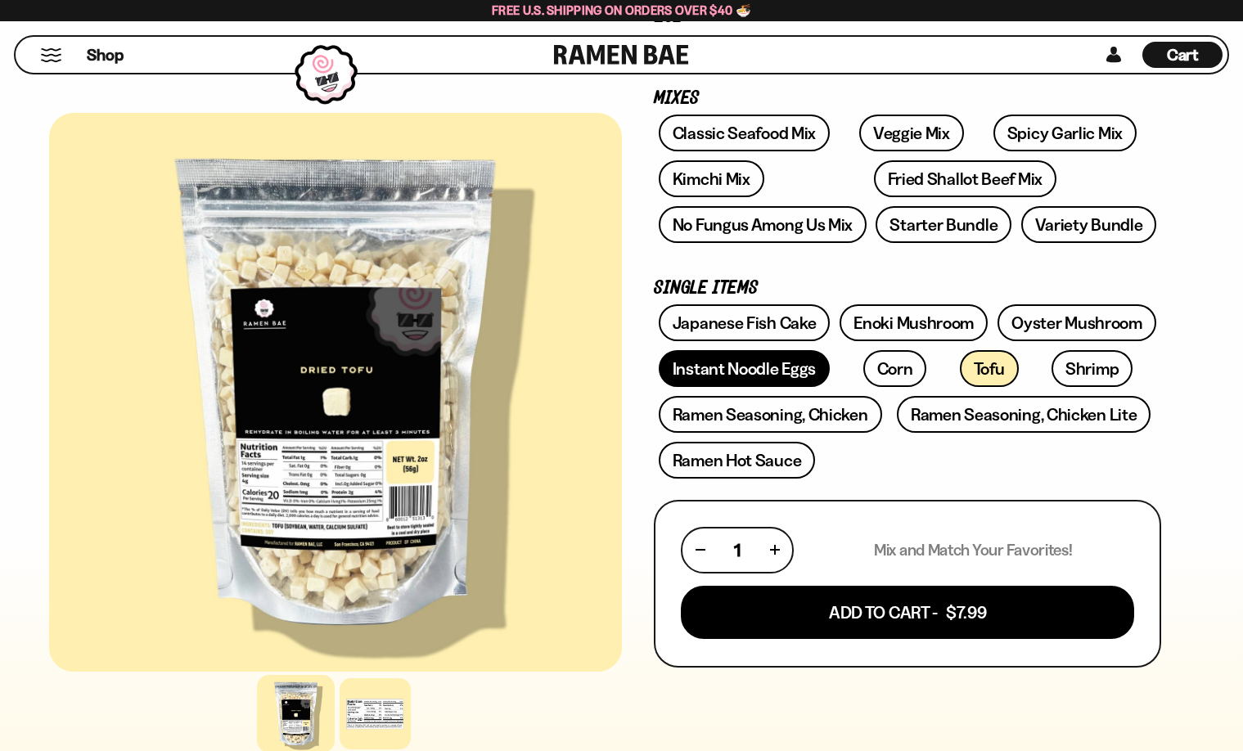
click at [752, 370] on link "Instant Noodle Eggs" at bounding box center [744, 368] width 171 height 37
